Goal: Information Seeking & Learning: Learn about a topic

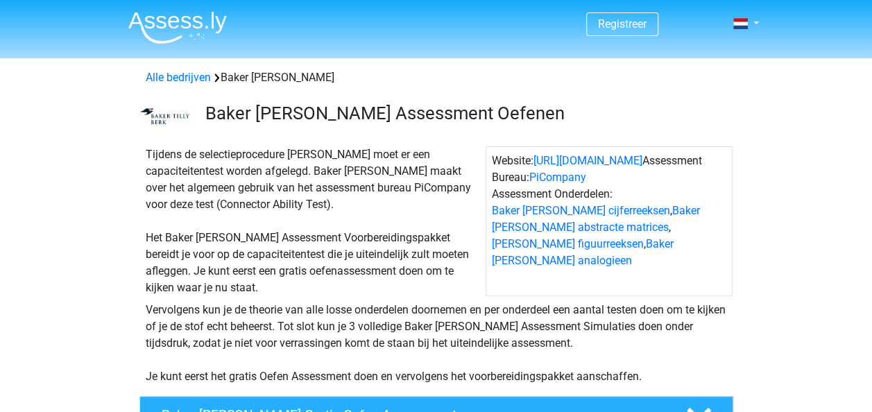
scroll to position [139, 0]
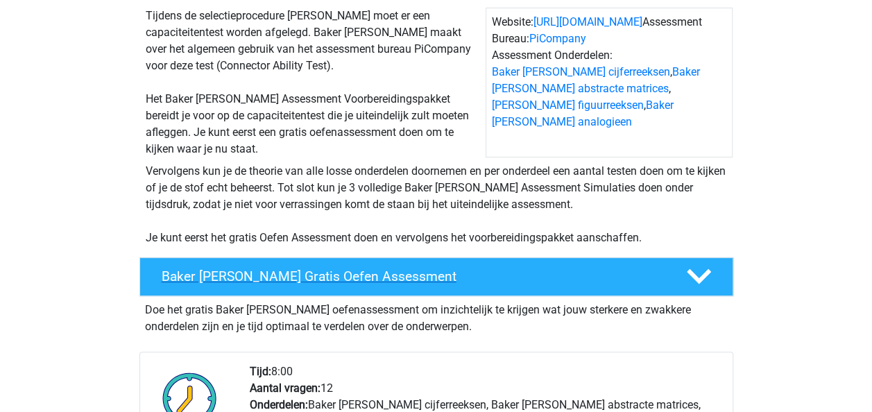
click at [272, 276] on h4 "Baker [PERSON_NAME] Gratis Oefen Assessment" at bounding box center [413, 277] width 503 height 16
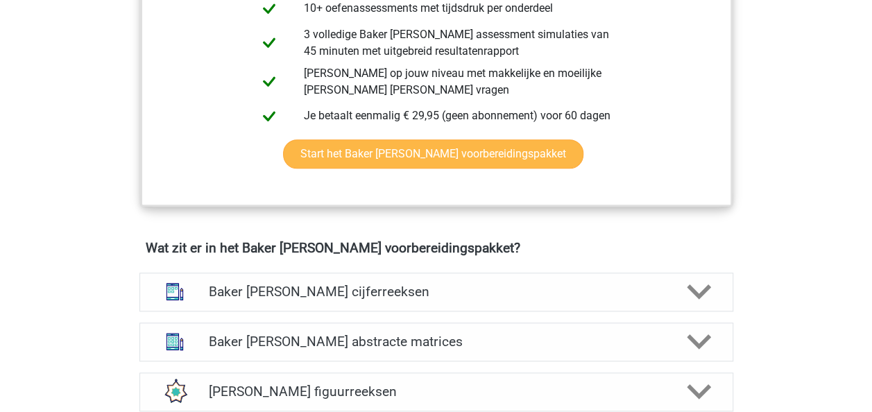
scroll to position [625, 0]
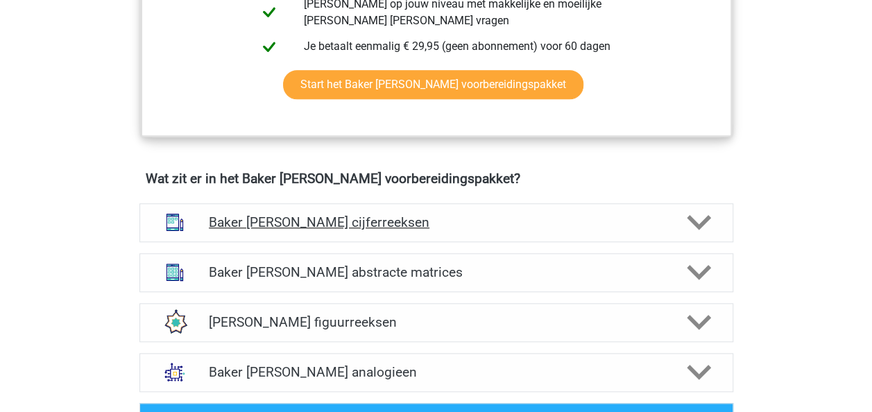
click at [546, 217] on h4 "Baker [PERSON_NAME] cijferreeksen" at bounding box center [436, 222] width 455 height 16
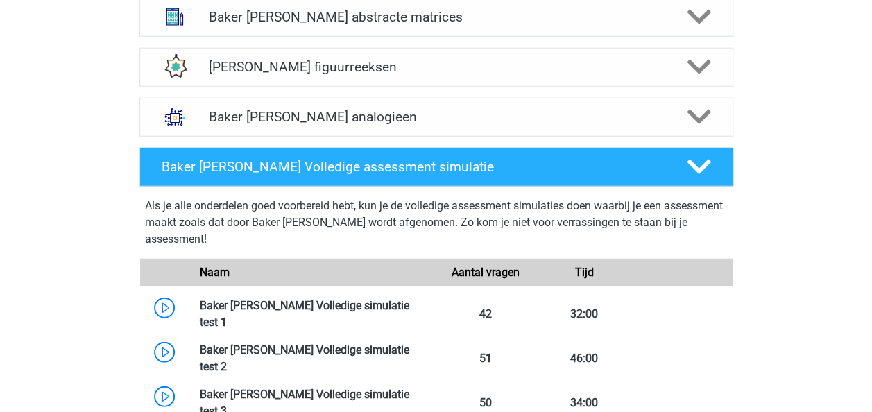
scroll to position [1735, 0]
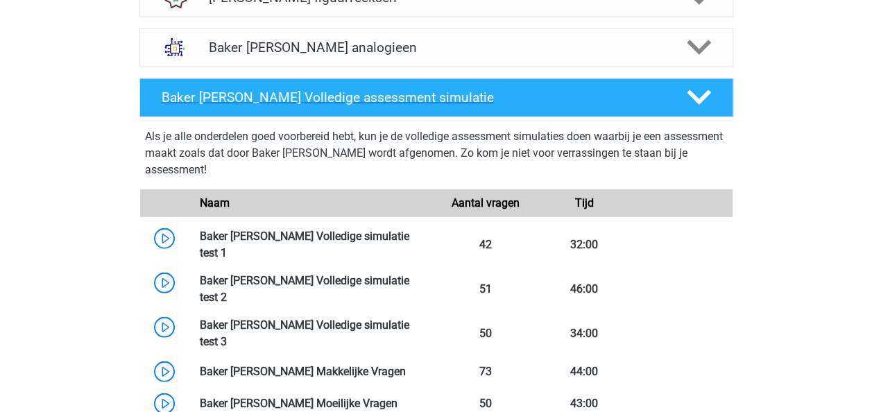
click at [404, 101] on h4 "Baker [PERSON_NAME] Volledige assessment simulatie" at bounding box center [413, 98] width 503 height 16
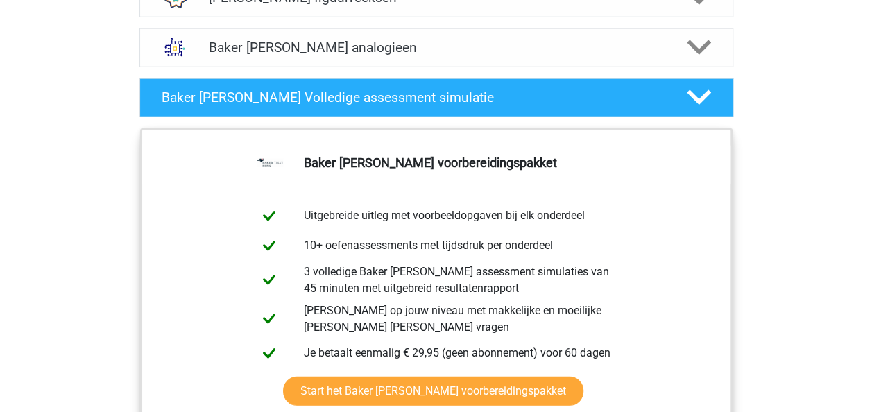
click at [687, 94] on icon at bounding box center [699, 97] width 24 height 24
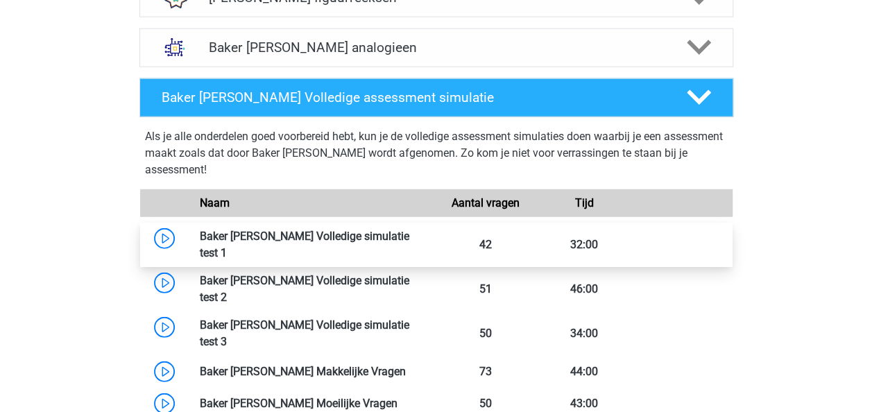
click at [227, 246] on link at bounding box center [227, 252] width 0 height 13
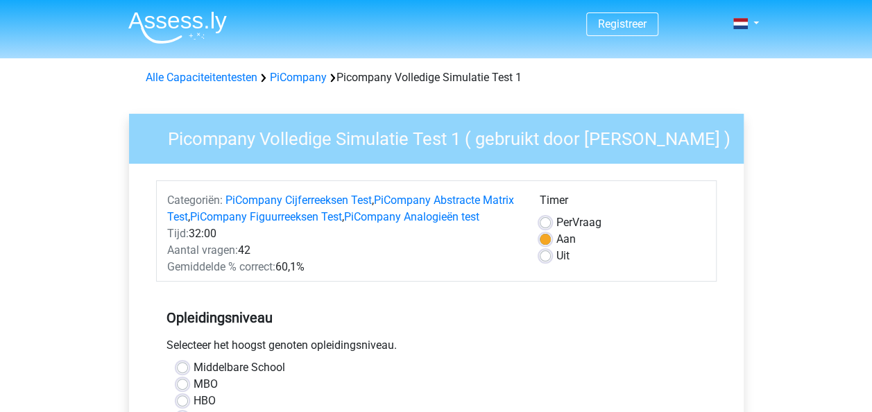
scroll to position [69, 0]
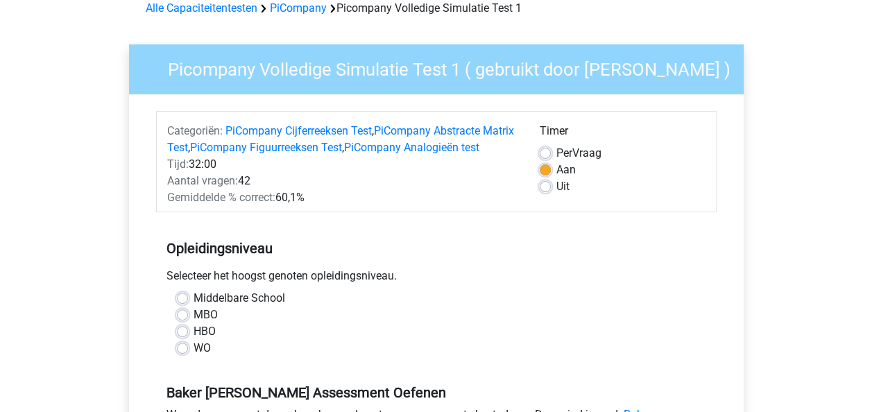
click at [205, 340] on label "HBO" at bounding box center [205, 331] width 22 height 17
click at [188, 337] on input "HBO" at bounding box center [182, 330] width 11 height 14
radio input "true"
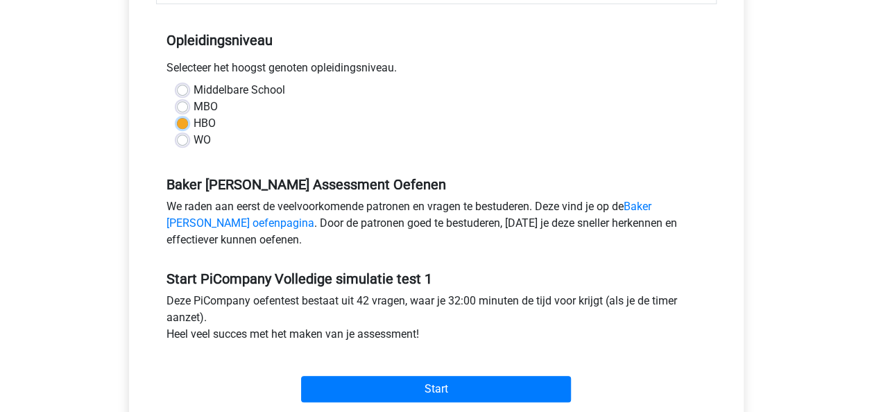
scroll to position [347, 0]
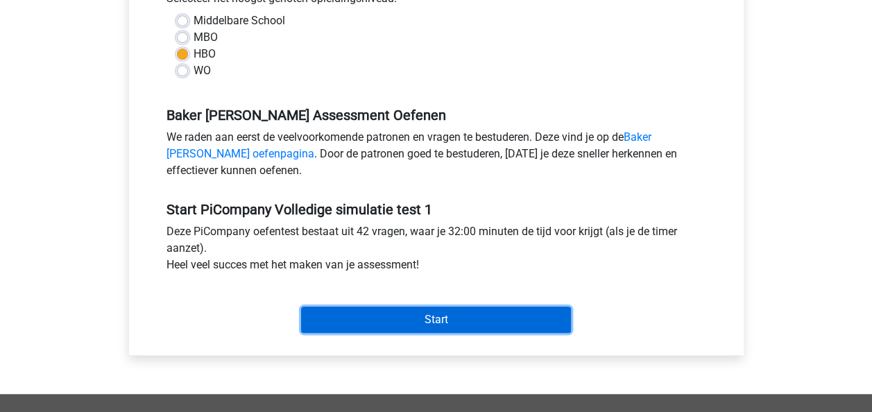
click at [426, 331] on input "Start" at bounding box center [436, 320] width 270 height 26
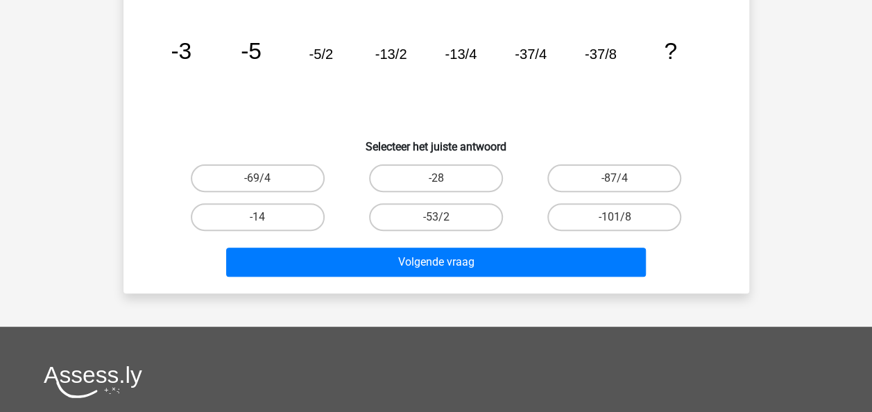
scroll to position [69, 0]
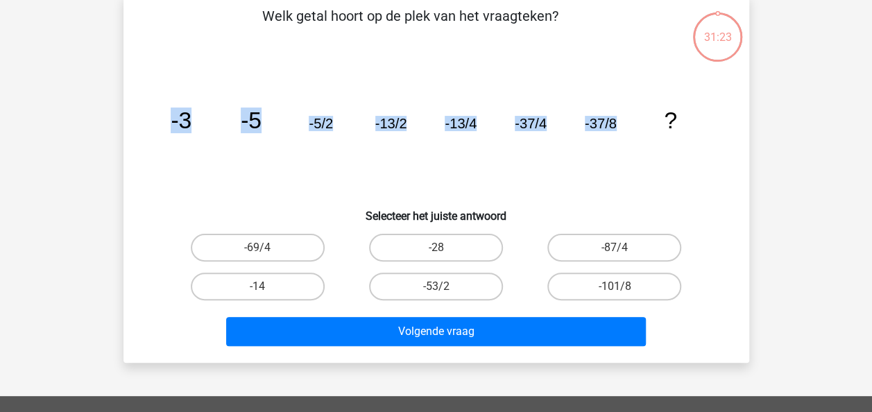
drag, startPoint x: 633, startPoint y: 119, endPoint x: 130, endPoint y: 117, distance: 502.5
click at [130, 117] on div "Welk getal hoort op de plek van het vraagteken? image/svg+xml -3 -5 -5/2 -13/2 …" at bounding box center [436, 179] width 615 height 346
drag, startPoint x: 712, startPoint y: 115, endPoint x: 168, endPoint y: 118, distance: 544.2
click at [168, 118] on icon "image/svg+xml -3 -5 -5/2 -13/2 -13/4 -37/4 -37/8 ?" at bounding box center [436, 128] width 559 height 140
copy g "-3 -5 -5/2 -13/2 -13/4 -37/4 -37/8 ?"
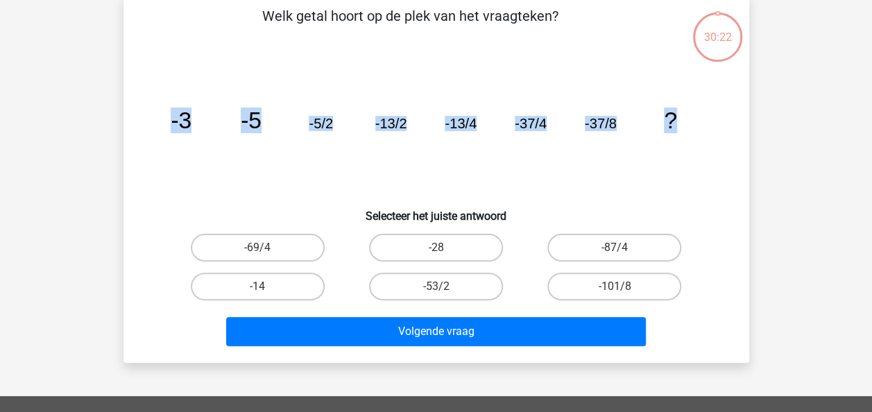
click at [580, 145] on icon "image/svg+xml -3 -5 -5/2 -13/2 -13/4 -37/4 -37/8 ?" at bounding box center [436, 128] width 559 height 140
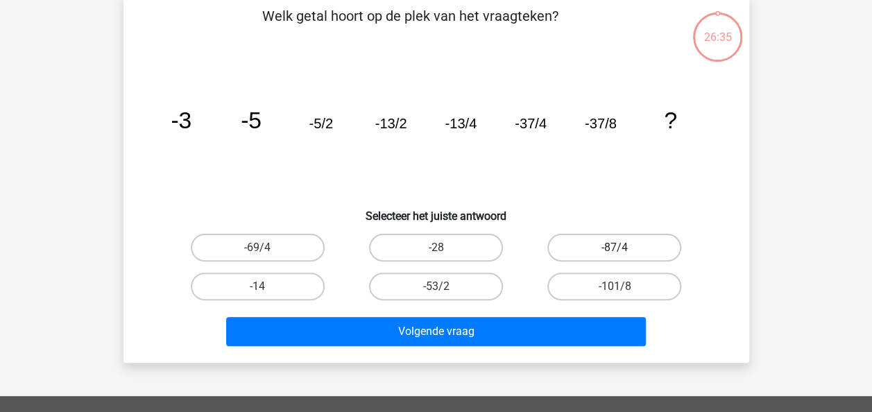
click at [650, 244] on label "-87/4" at bounding box center [615, 248] width 134 height 28
click at [624, 248] on input "-87/4" at bounding box center [619, 252] width 9 height 9
radio input "true"
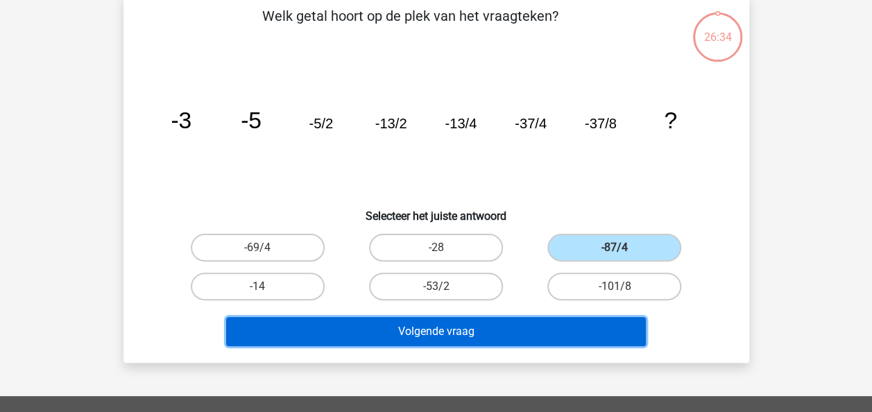
click at [519, 338] on button "Volgende vraag" at bounding box center [436, 331] width 420 height 29
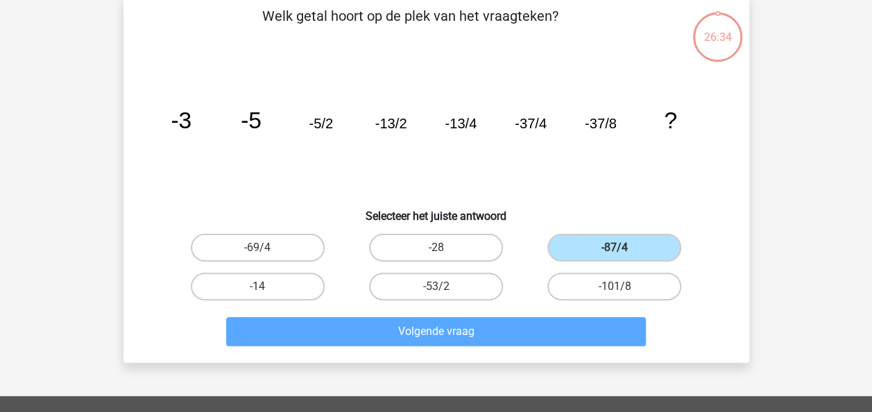
scroll to position [64, 0]
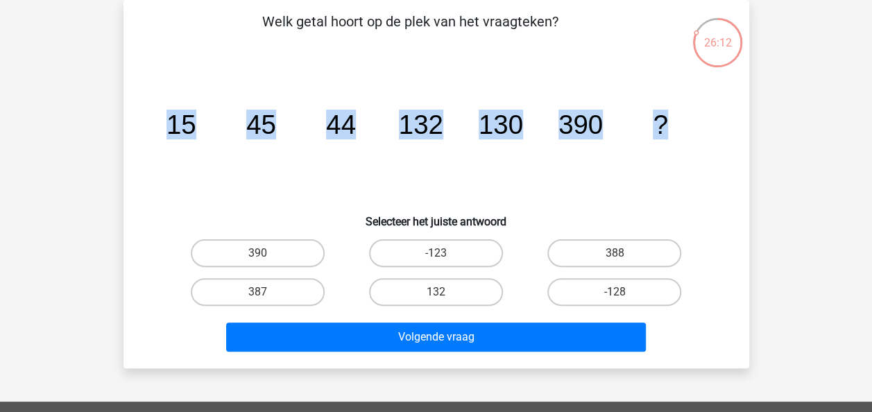
drag, startPoint x: 694, startPoint y: 126, endPoint x: 161, endPoint y: 122, distance: 533.1
click at [161, 122] on icon "image/svg+xml 15 45 44 132 130 390 ?" at bounding box center [436, 134] width 559 height 140
drag, startPoint x: 161, startPoint y: 122, endPoint x: 171, endPoint y: 123, distance: 9.7
copy g "15 45 44 132 130 390 ?"
click at [532, 157] on icon "image/svg+xml 15 45 44 132 130 390 ?" at bounding box center [436, 134] width 559 height 140
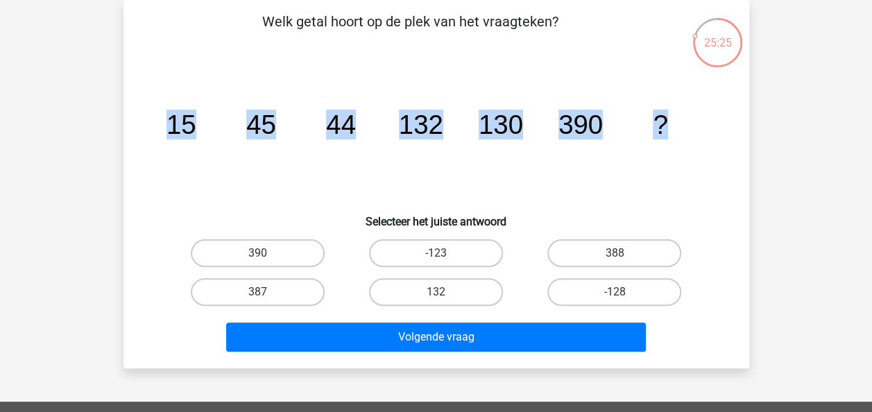
drag, startPoint x: 687, startPoint y: 126, endPoint x: 99, endPoint y: 140, distance: 588.7
click at [99, 140] on div "Registreer" at bounding box center [436, 352] width 872 height 832
drag, startPoint x: 99, startPoint y: 140, endPoint x: 174, endPoint y: 130, distance: 75.5
copy g "15 45 44 132 130 390 ?"
click at [285, 179] on icon "image/svg+xml 15 45 44 132 130 390 ?" at bounding box center [436, 134] width 559 height 140
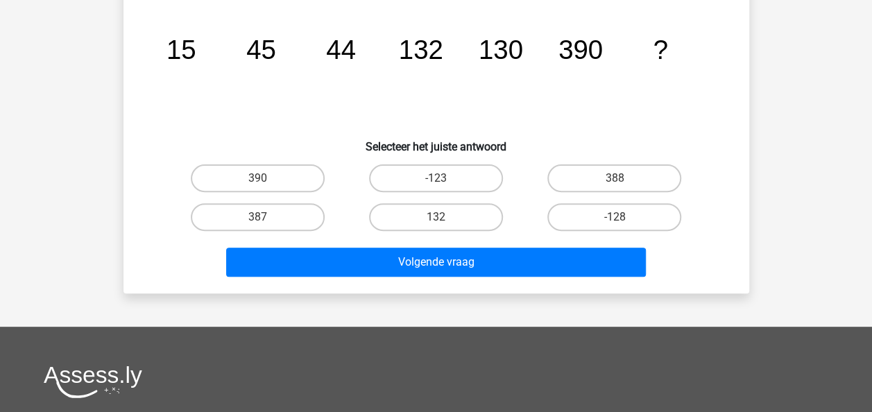
scroll to position [0, 0]
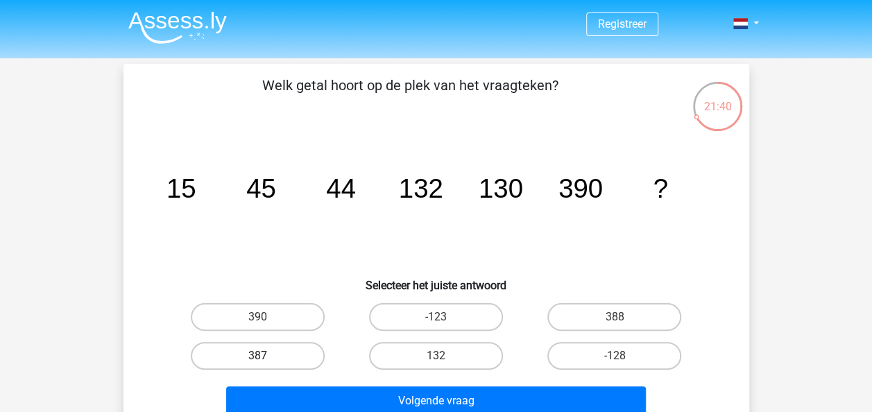
click at [269, 354] on label "387" at bounding box center [258, 356] width 134 height 28
click at [267, 356] on input "387" at bounding box center [262, 360] width 9 height 9
radio input "true"
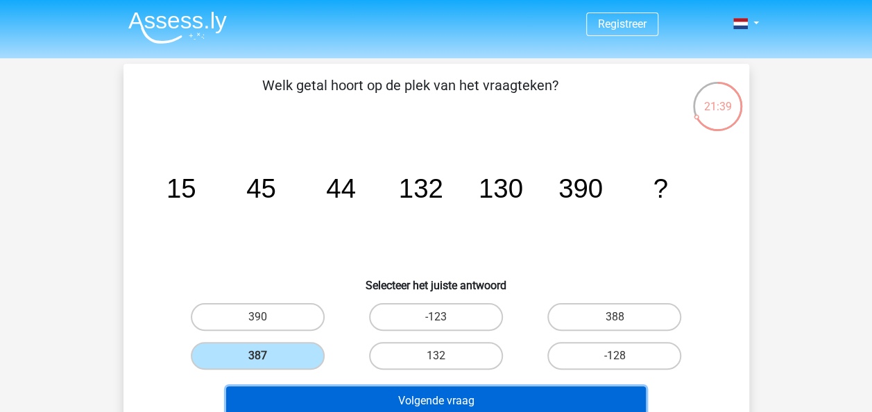
click at [412, 388] on button "Volgende vraag" at bounding box center [436, 401] width 420 height 29
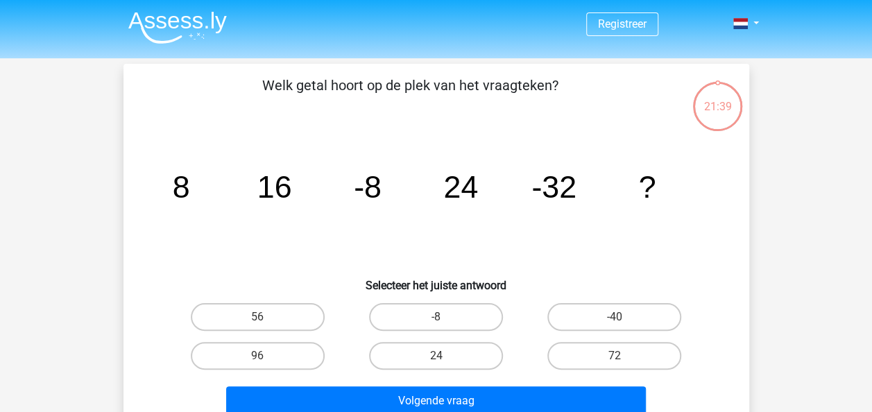
scroll to position [64, 0]
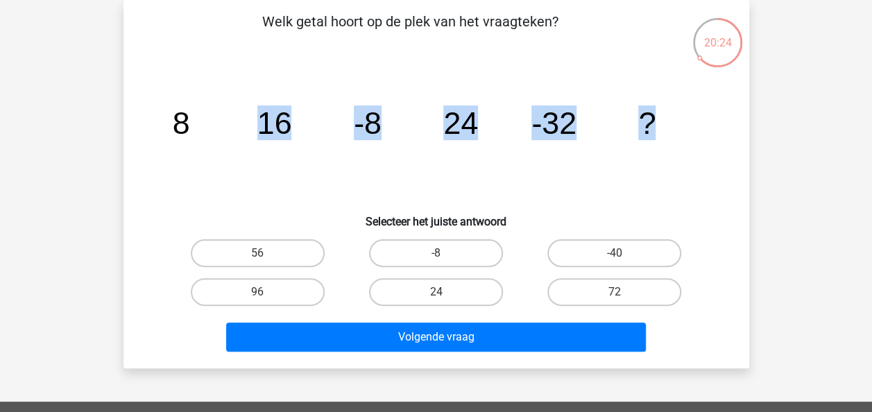
drag, startPoint x: 683, startPoint y: 115, endPoint x: 29, endPoint y: 119, distance: 653.8
click at [29, 119] on div "Registreer" at bounding box center [436, 352] width 872 height 832
drag, startPoint x: 29, startPoint y: 119, endPoint x: 669, endPoint y: 140, distance: 640.3
click at [669, 140] on icon "image/svg+xml 8 16 -8 24 -32 ?" at bounding box center [436, 134] width 559 height 140
drag, startPoint x: 669, startPoint y: 140, endPoint x: 566, endPoint y: 122, distance: 104.2
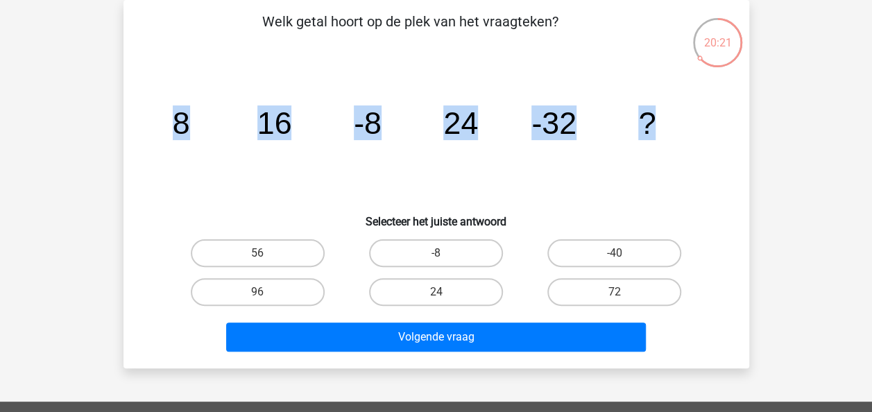
copy g "8 16 -8 24 -32 ?"
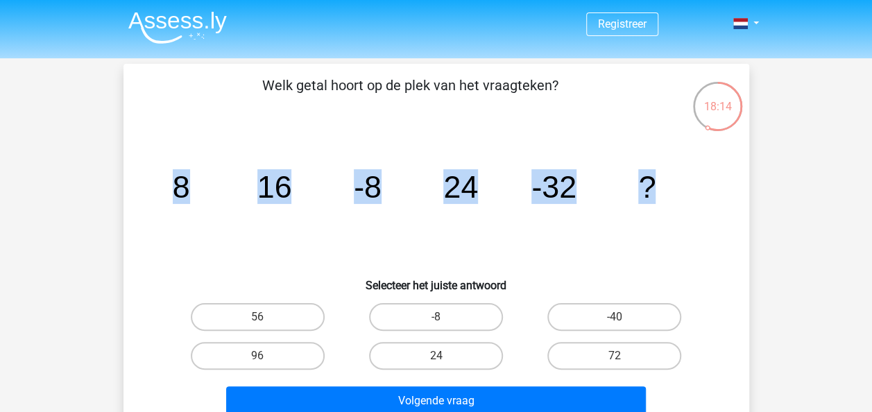
scroll to position [139, 0]
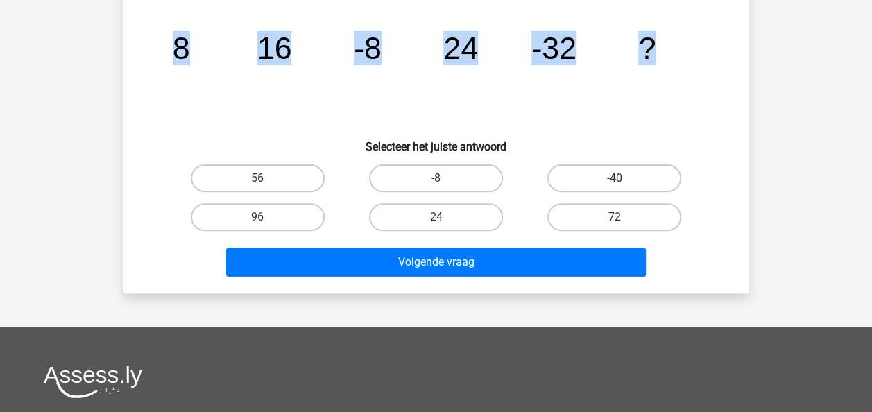
click at [643, 90] on icon "image/svg+xml 8 16 -8 24 -32 ?" at bounding box center [436, 59] width 559 height 140
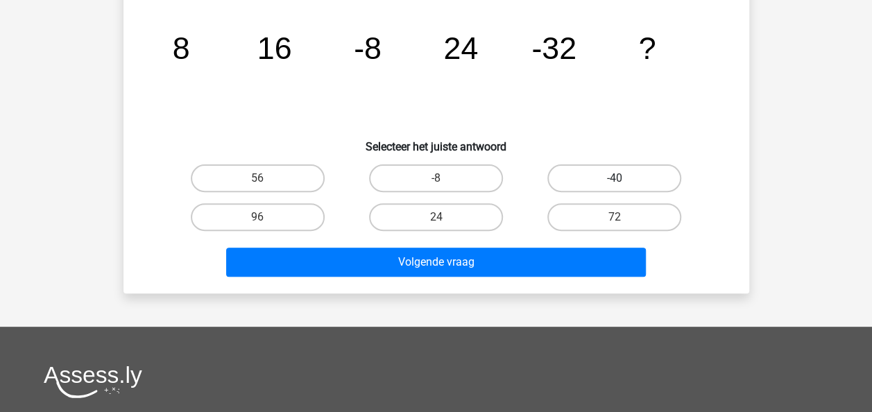
click at [601, 180] on label "-40" at bounding box center [615, 178] width 134 height 28
click at [615, 180] on input "-40" at bounding box center [619, 182] width 9 height 9
radio input "true"
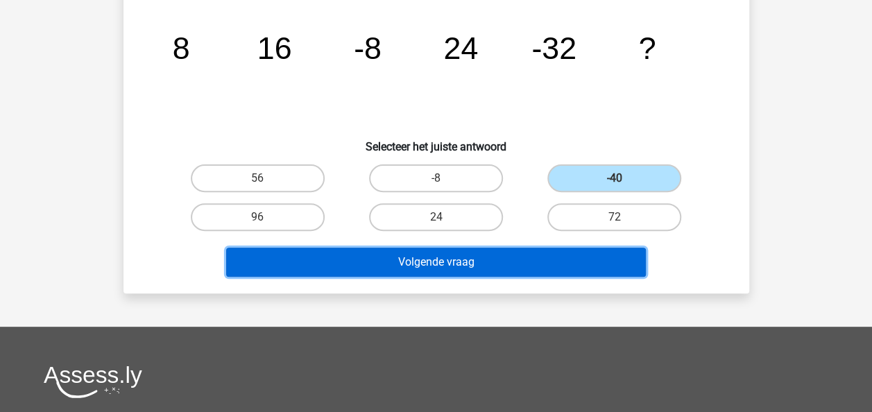
click at [487, 269] on button "Volgende vraag" at bounding box center [436, 262] width 420 height 29
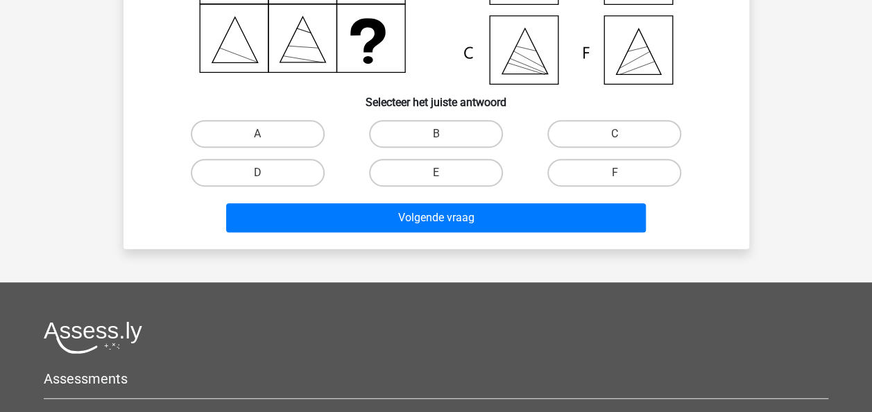
scroll to position [0, 0]
